Goal: Task Accomplishment & Management: Manage account settings

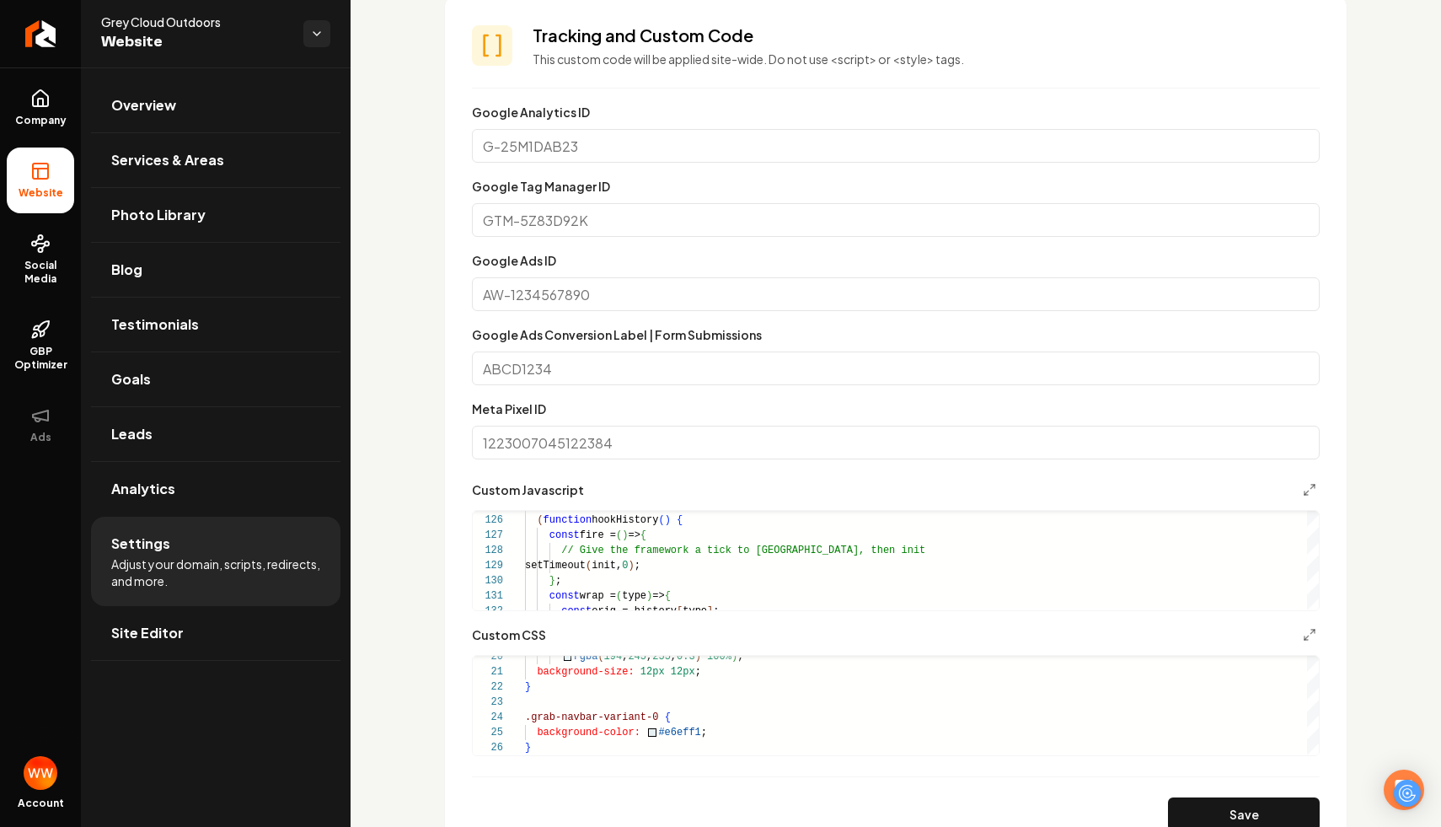
scroll to position [977, 0]
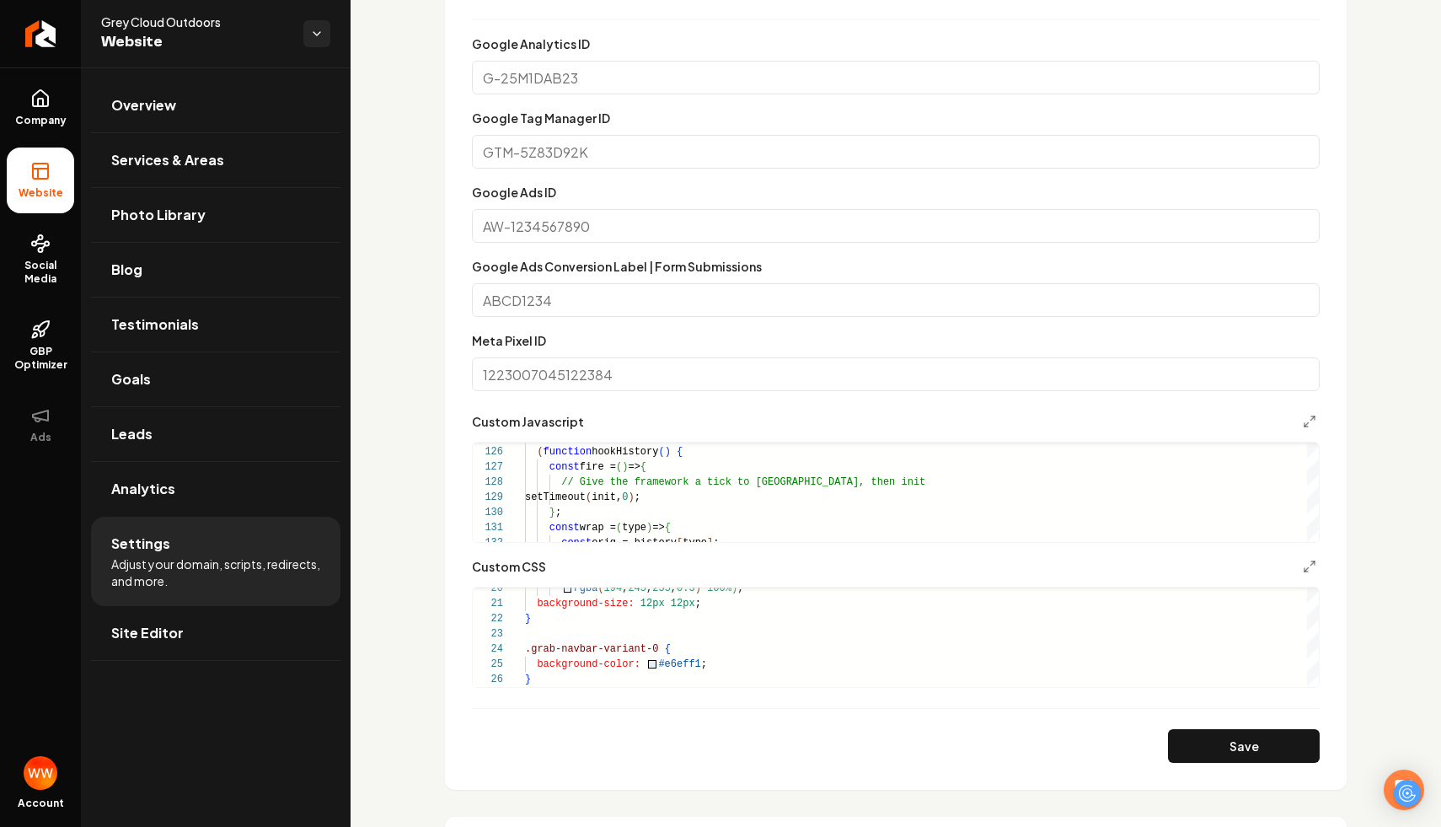
click at [678, 203] on div "Google Ads ID" at bounding box center [896, 212] width 848 height 61
click at [619, 231] on input "Google Ads ID" at bounding box center [896, 226] width 848 height 34
click at [616, 137] on input "Google Tag Manager ID" at bounding box center [896, 152] width 848 height 34
click at [390, 201] on div "Custom domain Connect and configure a custom domain. Domain Connected [DOMAIN_N…" at bounding box center [896, 763] width 1091 height 3344
click at [564, 153] on input "Google Tag Manager ID" at bounding box center [896, 152] width 848 height 34
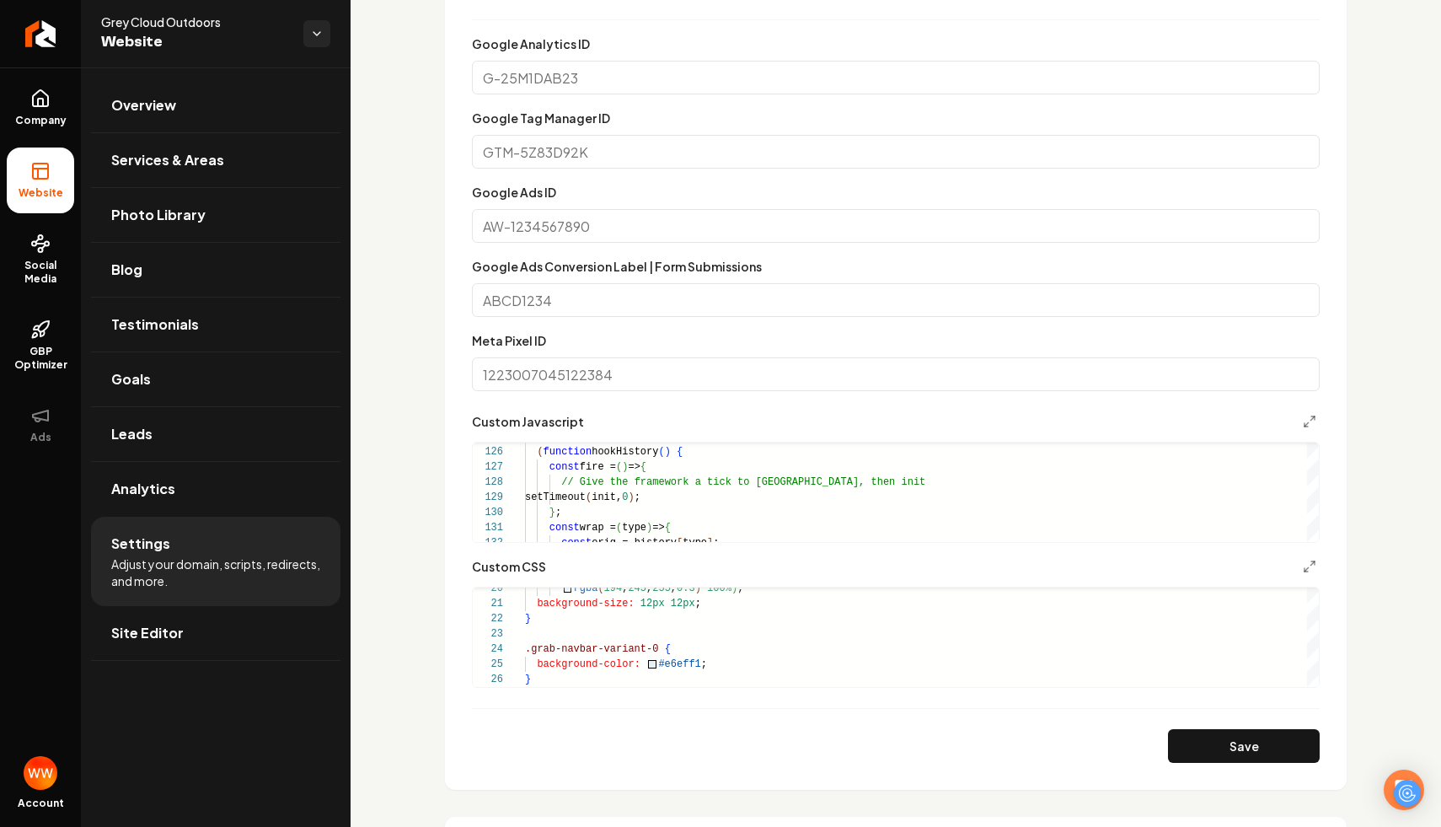
click at [568, 40] on label "Google Analytics ID" at bounding box center [531, 43] width 118 height 15
click at [568, 61] on input "Google Analytics ID" at bounding box center [896, 78] width 848 height 34
click at [560, 71] on input "Google Analytics ID" at bounding box center [896, 78] width 848 height 34
click at [541, 150] on input "Google Tag Manager ID" at bounding box center [896, 152] width 848 height 34
click at [515, 220] on input "Google Ads ID" at bounding box center [896, 226] width 848 height 34
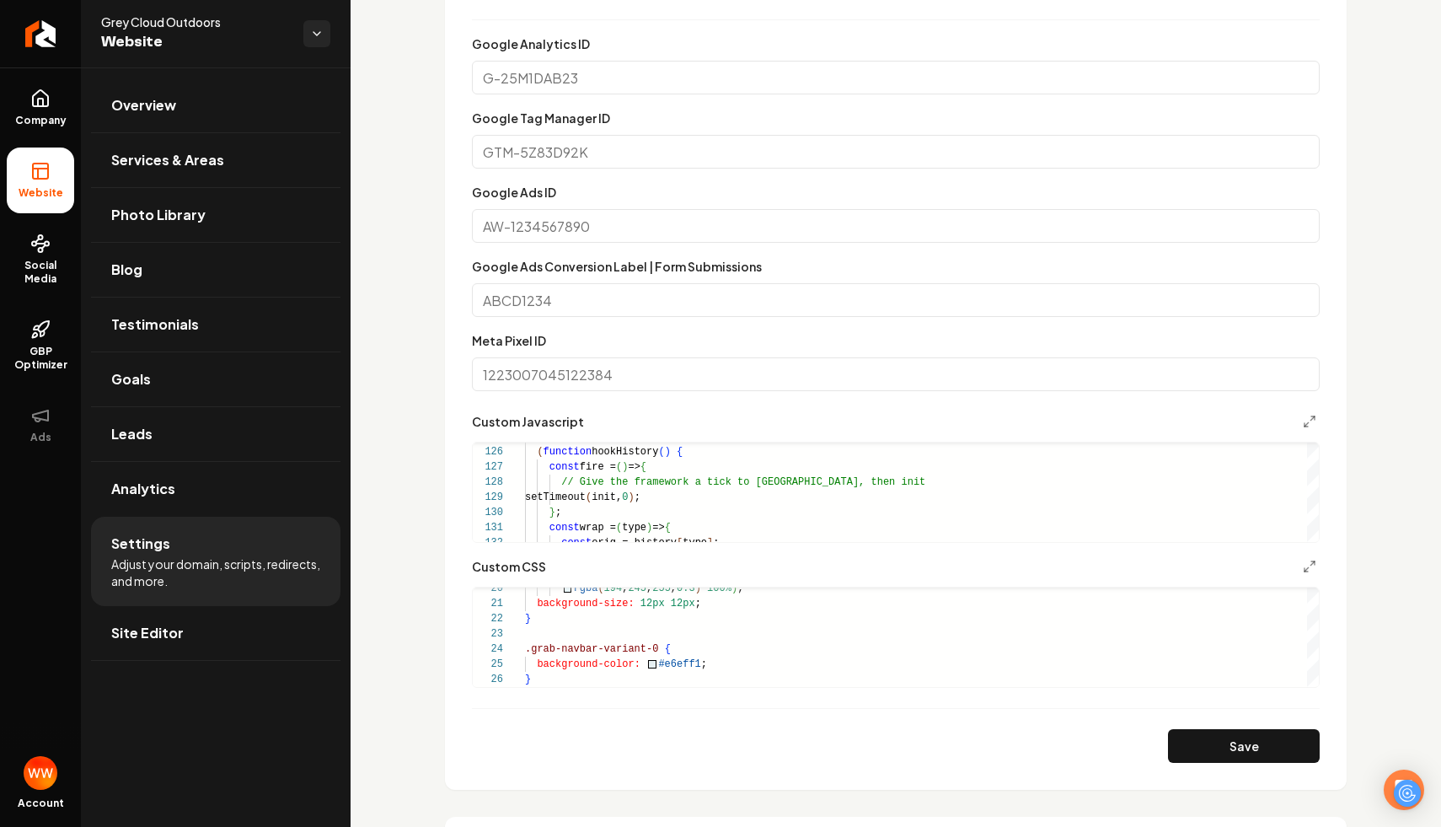
click at [534, 302] on input "Google Ads Conversion Label | Form Submissions" at bounding box center [896, 300] width 848 height 34
click at [534, 355] on div "Meta Pixel ID" at bounding box center [896, 360] width 848 height 61
click at [527, 379] on input "Meta Pixel ID" at bounding box center [896, 374] width 848 height 34
click at [447, 360] on section "Tracking and Custom Code This custom code will be applied site-wide. Do not use…" at bounding box center [896, 358] width 902 height 861
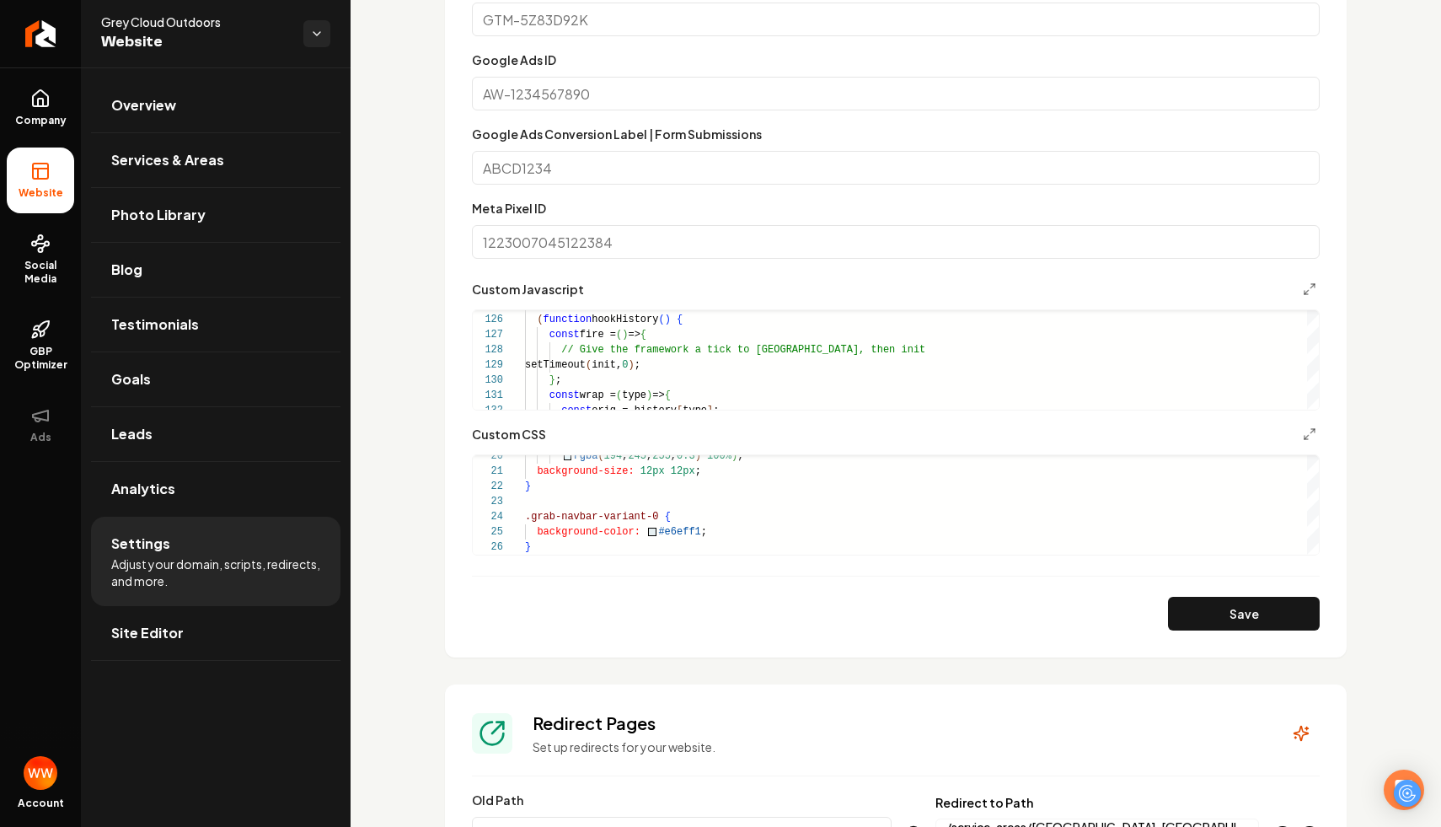
scroll to position [1147, 0]
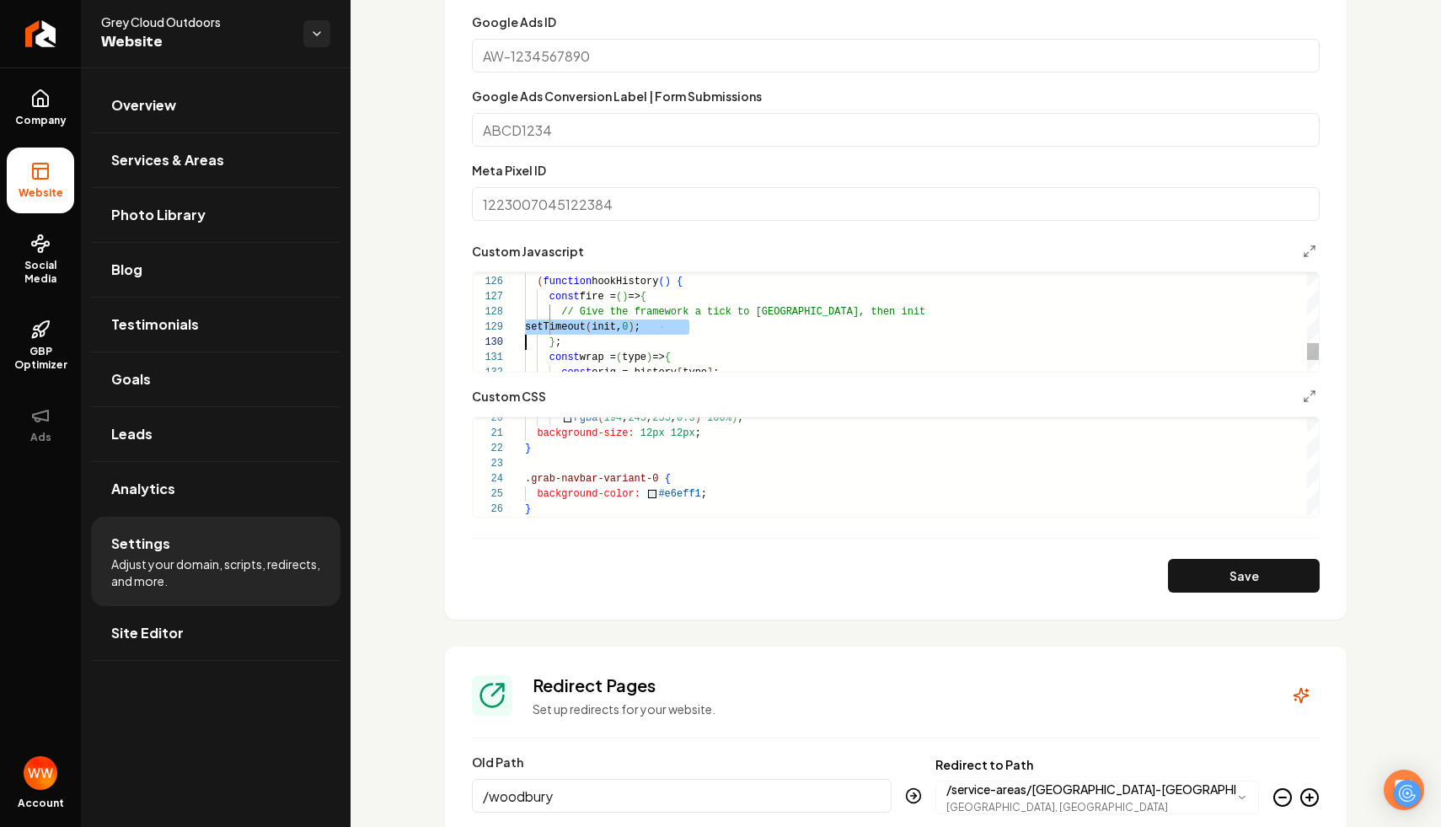
type textarea "**********"
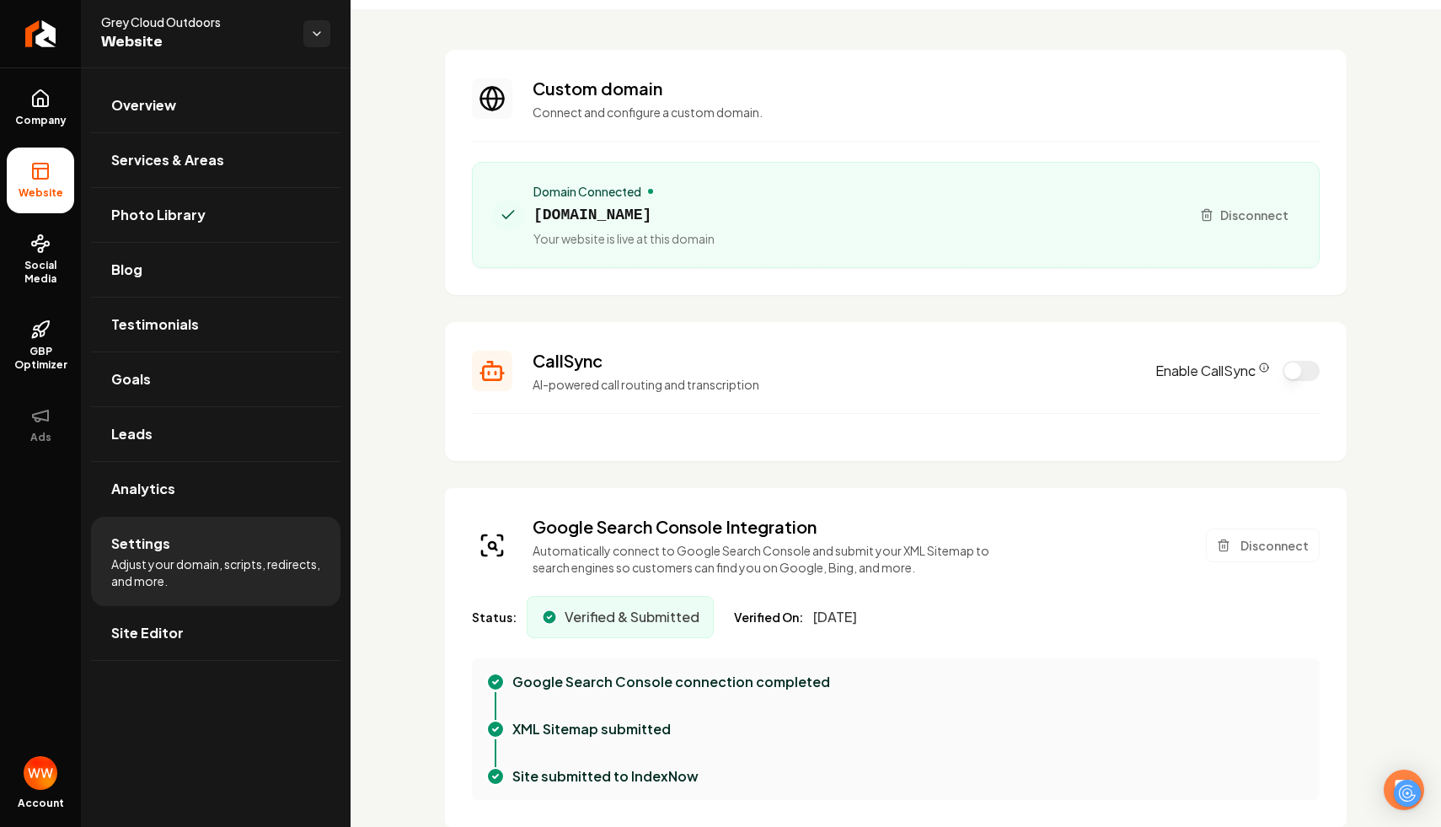
scroll to position [0, 0]
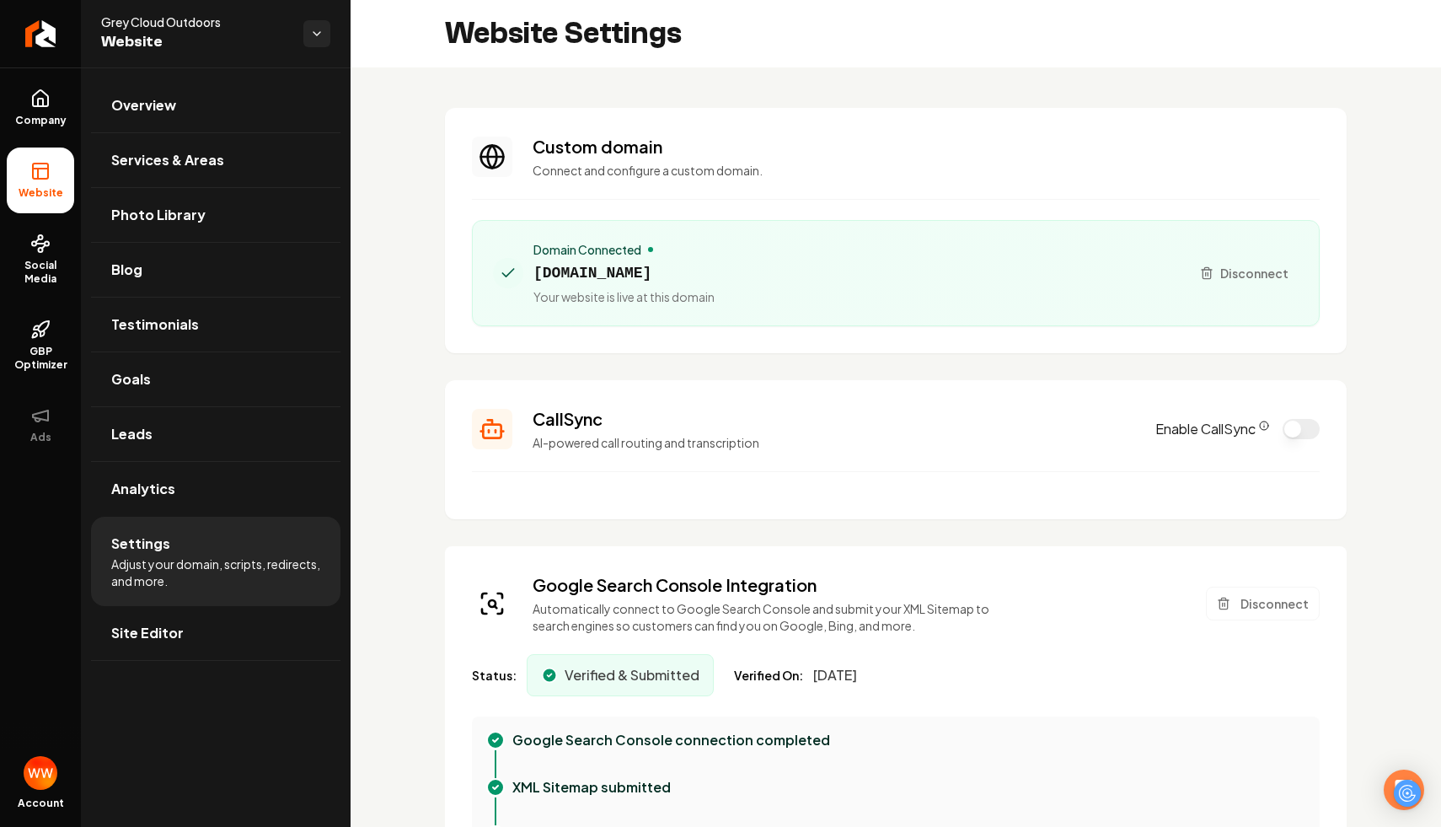
click at [532, 472] on section "CallSync AI-powered call routing and transcription Enable CallSync" at bounding box center [896, 449] width 902 height 139
click at [1264, 424] on icon "CallSync Info" at bounding box center [1264, 424] width 0 height 0
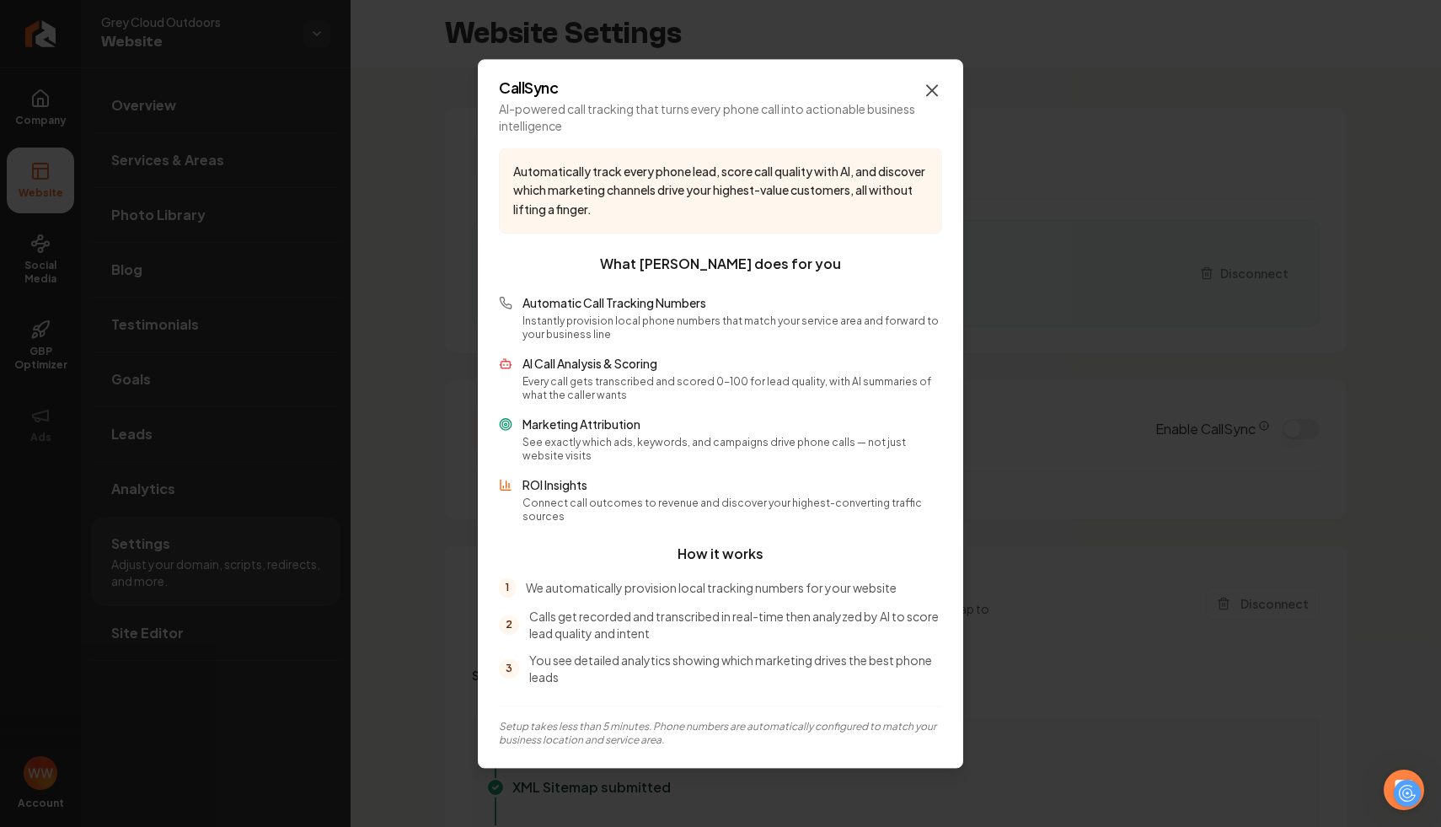
click at [928, 95] on icon "button" at bounding box center [932, 90] width 10 height 10
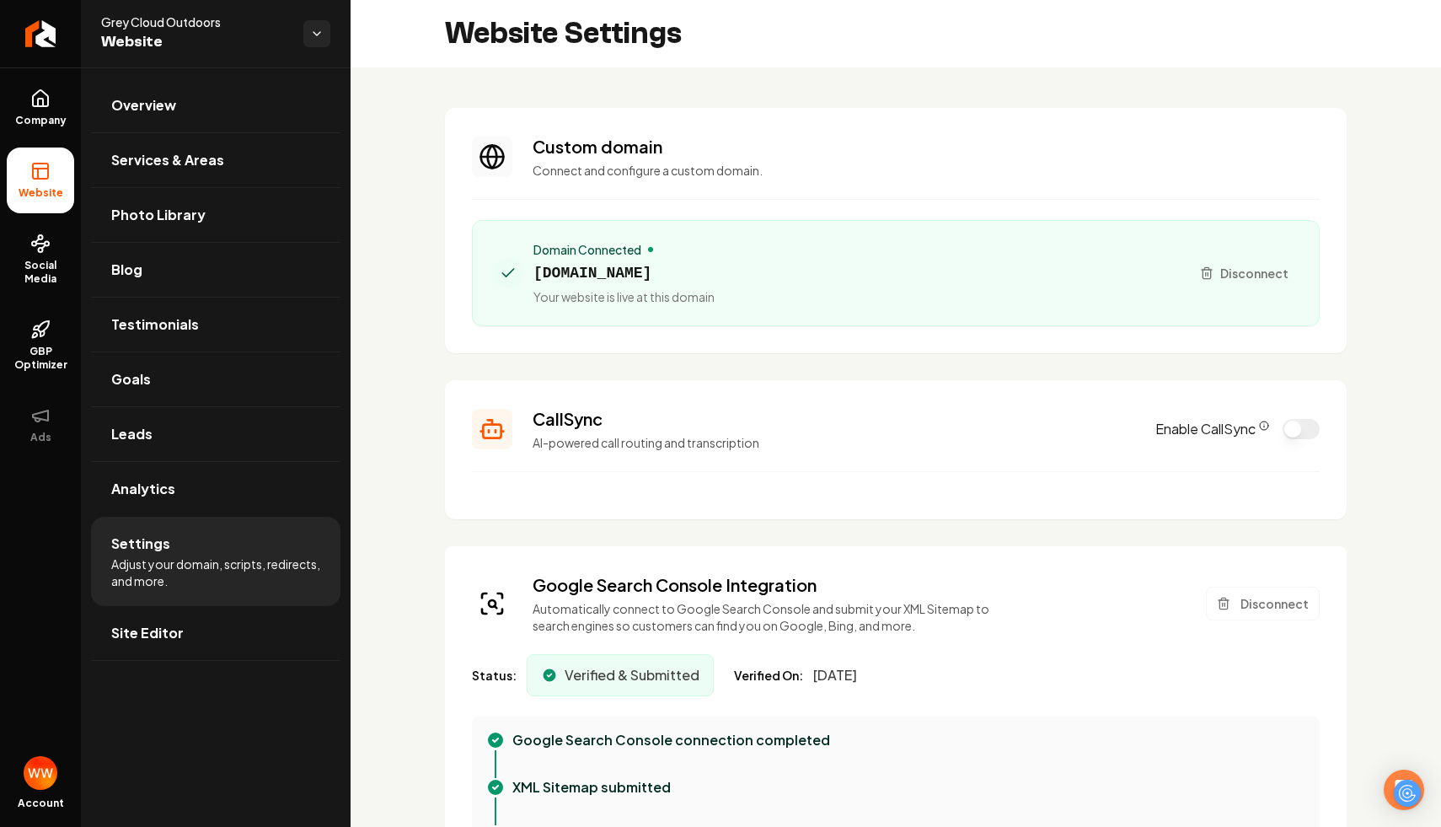
click at [821, 191] on section "Custom domain Connect and configure a custom domain. Domain Connected [DOMAIN_N…" at bounding box center [896, 230] width 902 height 245
